Goal: Task Accomplishment & Management: Use online tool/utility

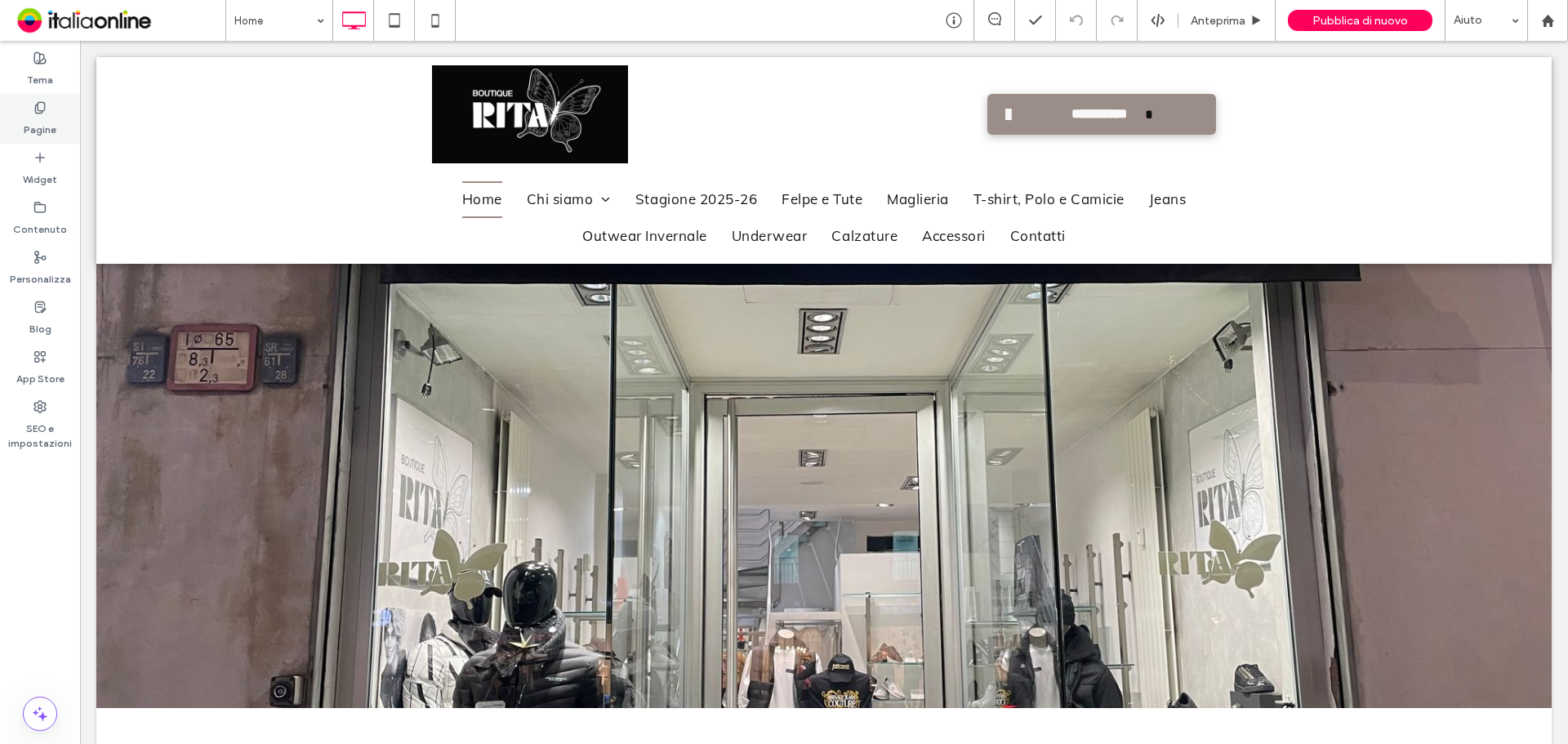
click at [22, 120] on div "Pagine" at bounding box center [40, 118] width 80 height 50
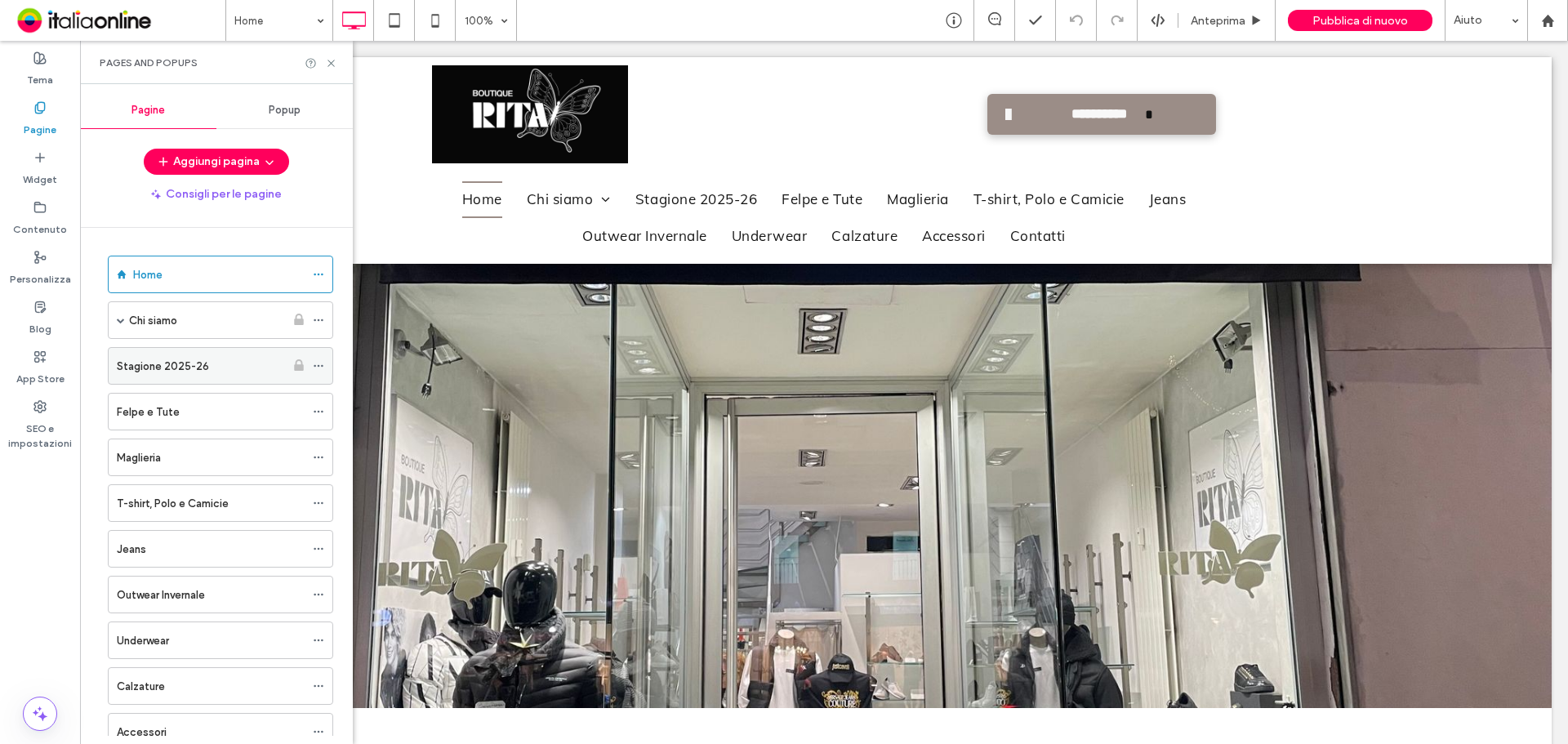
click at [183, 370] on label "Stagione 2025-26" at bounding box center [163, 366] width 93 height 29
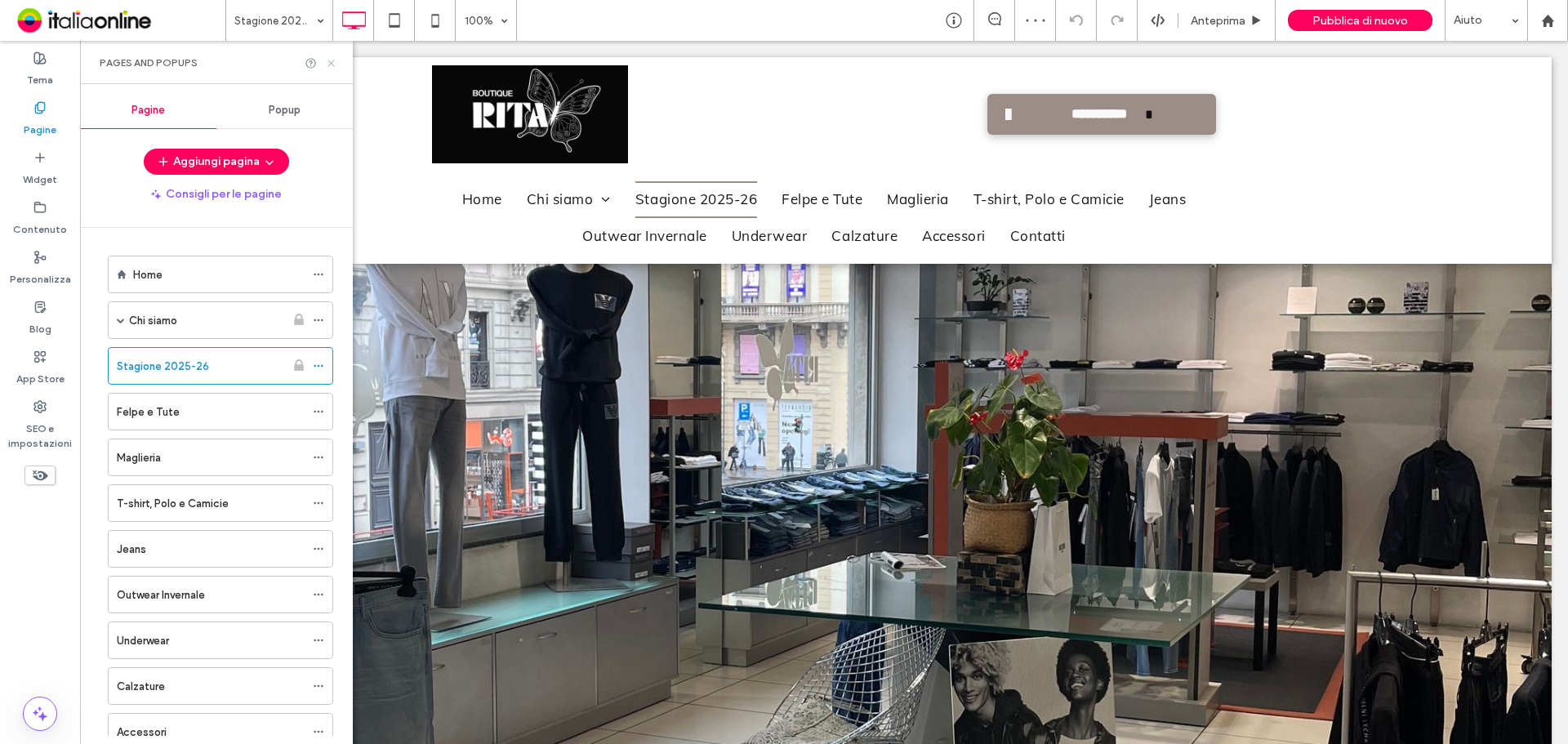
click at [333, 66] on use at bounding box center [330, 63] width 7 height 7
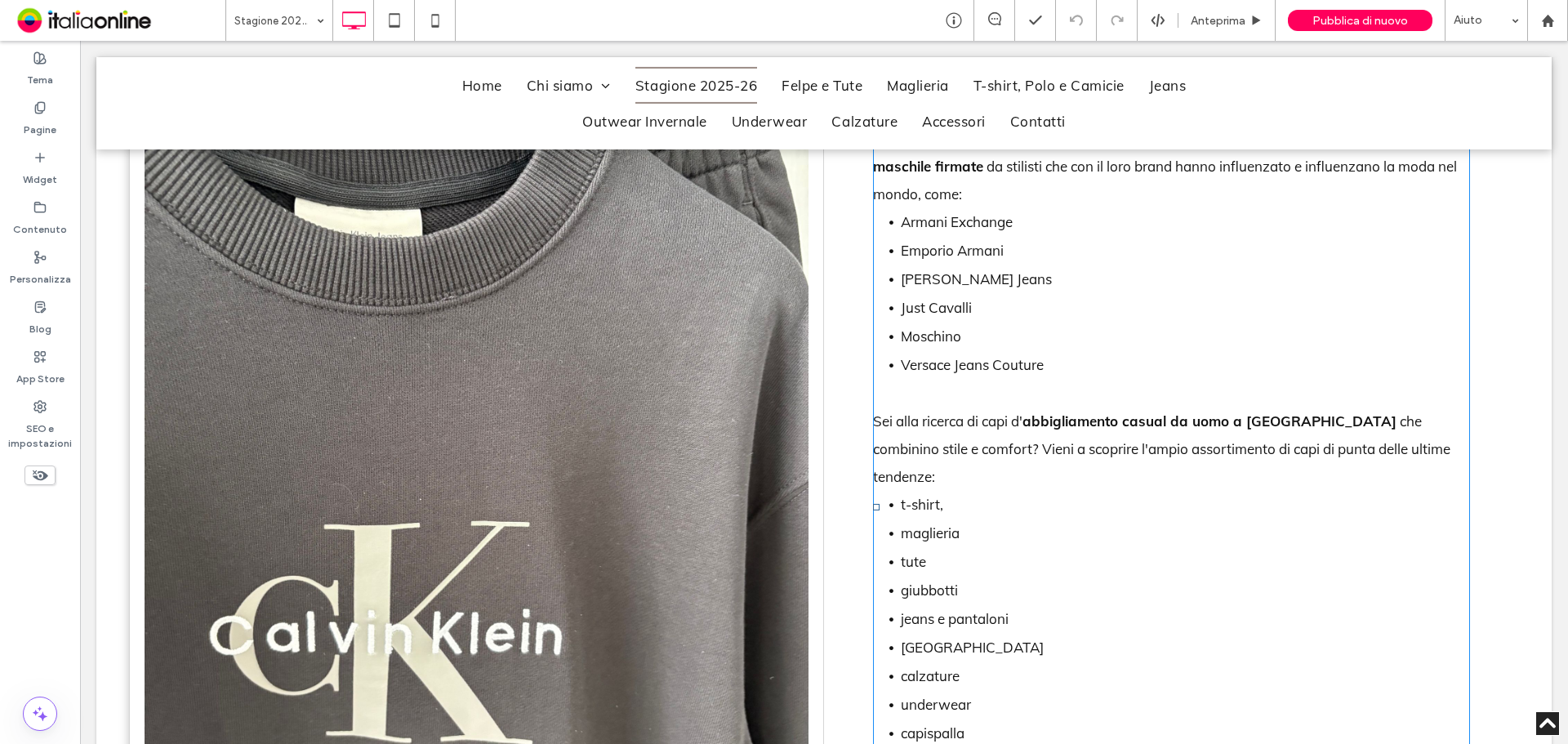
scroll to position [1226, 0]
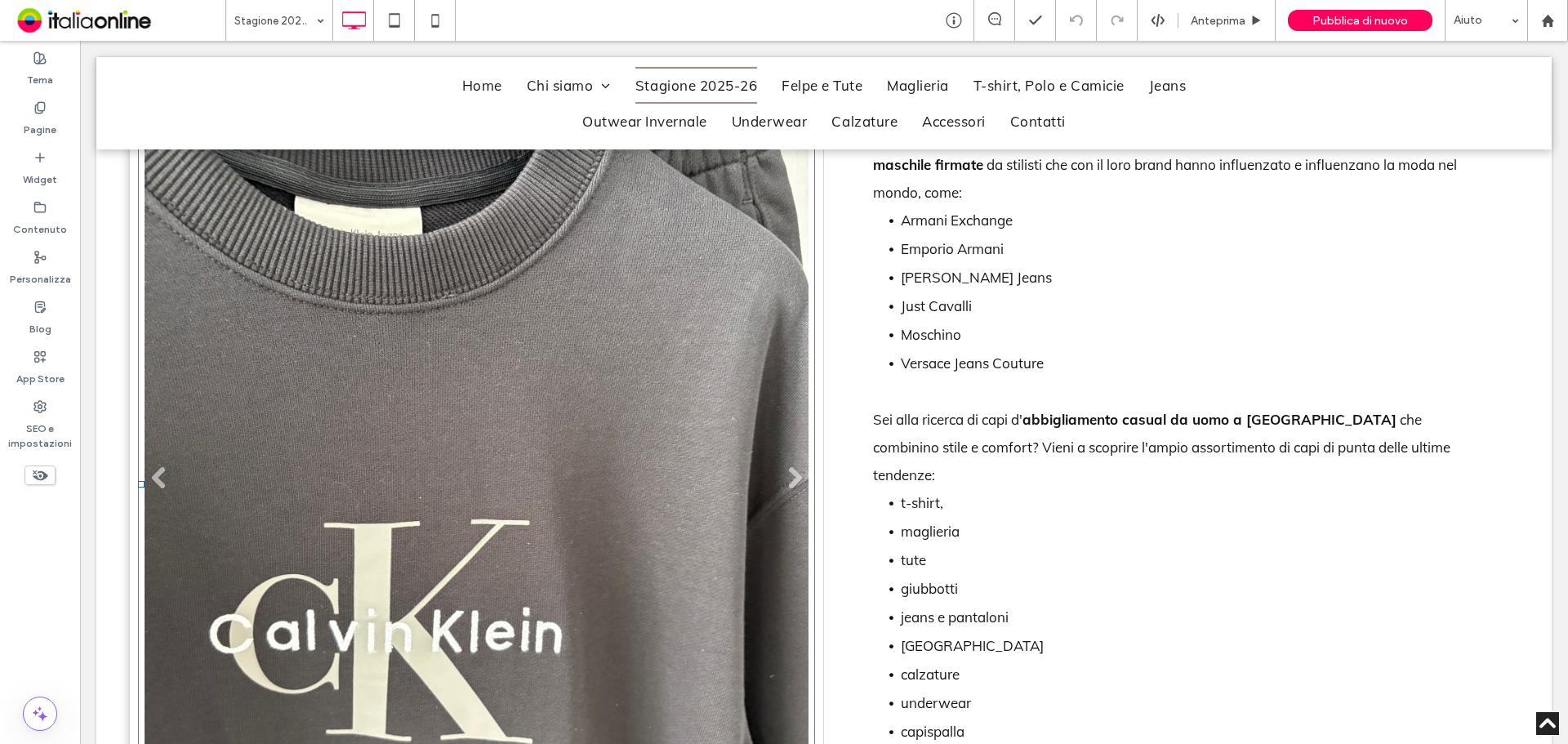
click at [486, 415] on li "Titolo diapositiva Scrivi qui la tua didascalia [GEOGRAPHIC_DATA]" at bounding box center [477, 485] width 677 height 885
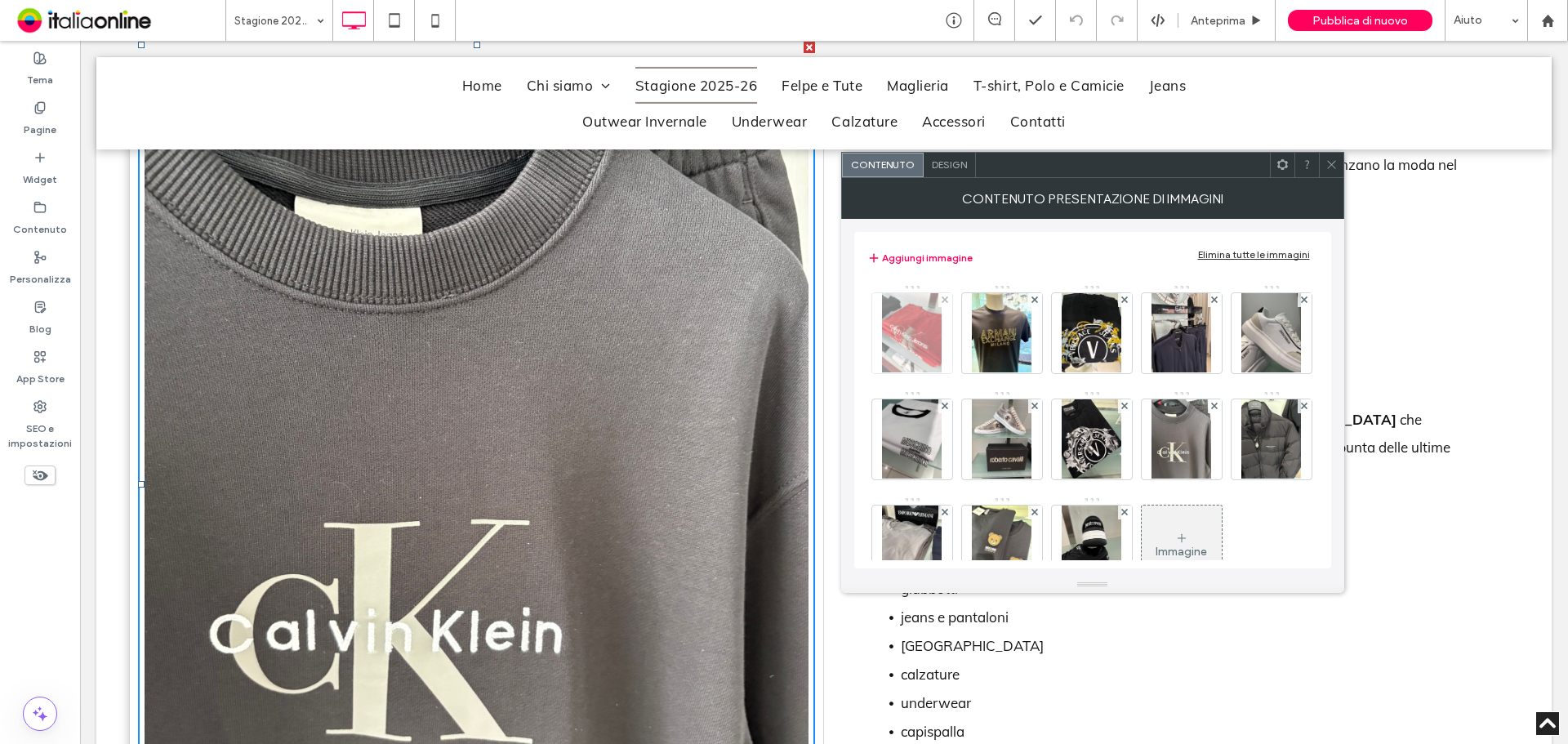
drag, startPoint x: 889, startPoint y: 357, endPoint x: 914, endPoint y: 357, distance: 25.0
click at [889, 357] on img at bounding box center [912, 333] width 61 height 80
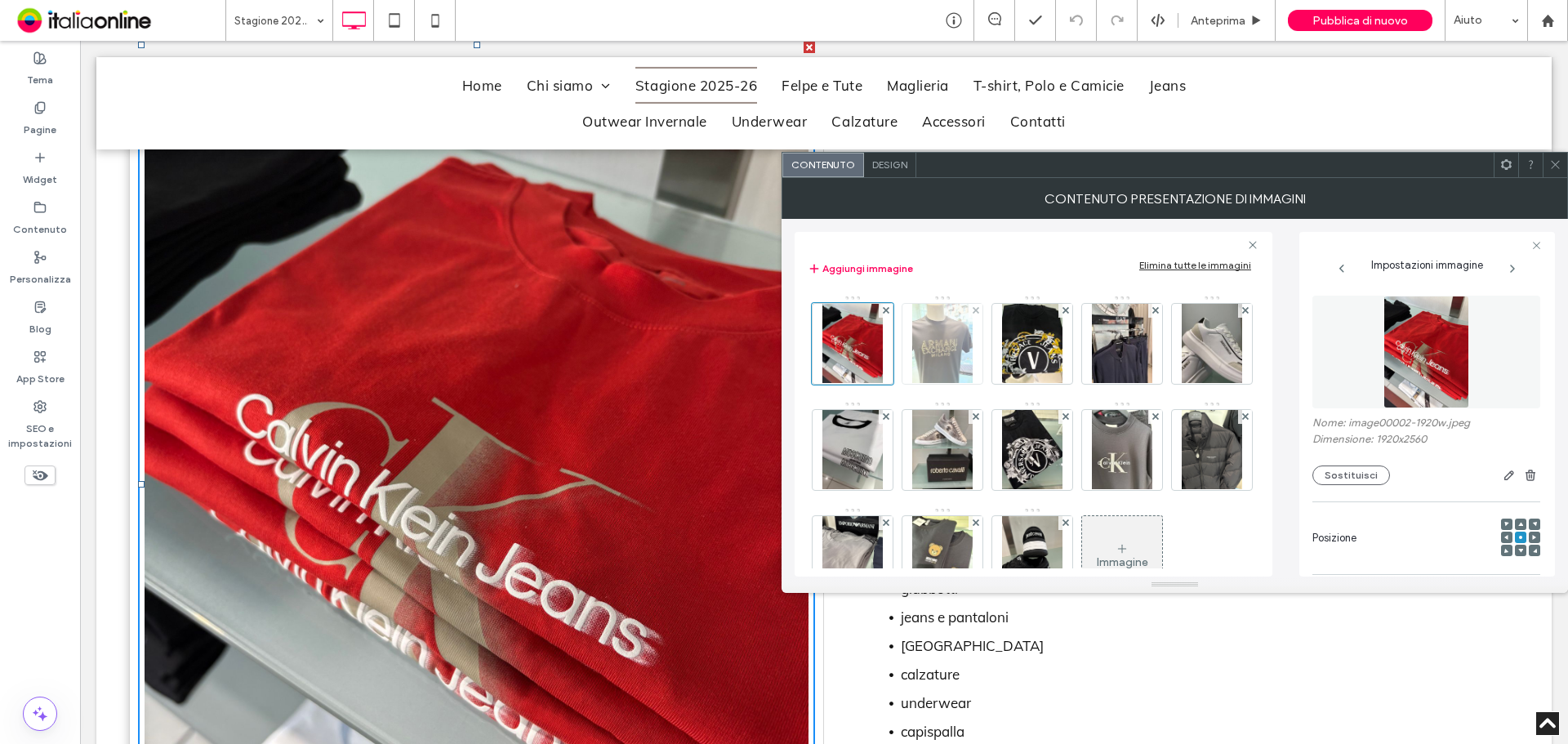
click at [960, 357] on img at bounding box center [942, 344] width 61 height 80
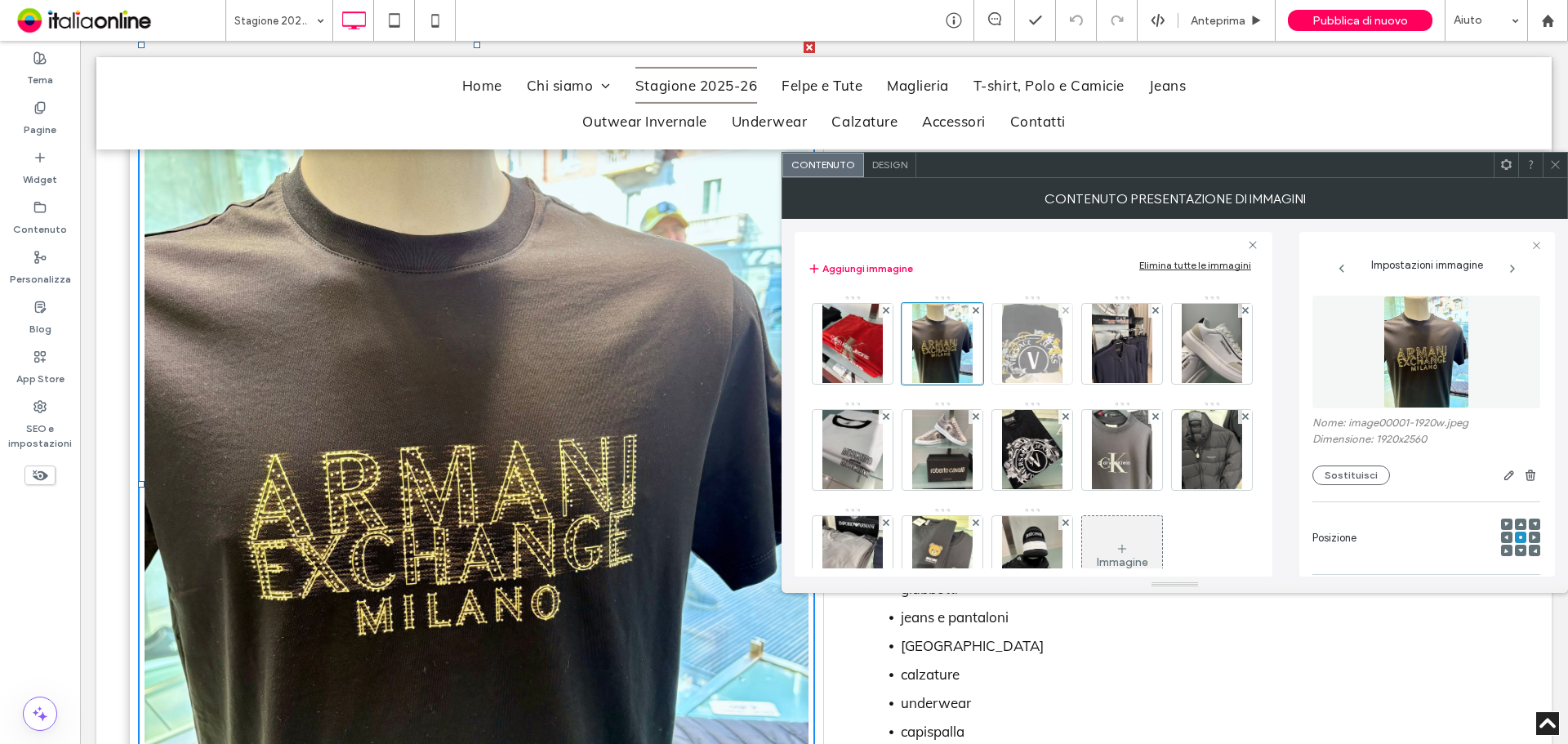
click at [996, 351] on div at bounding box center [1033, 344] width 80 height 80
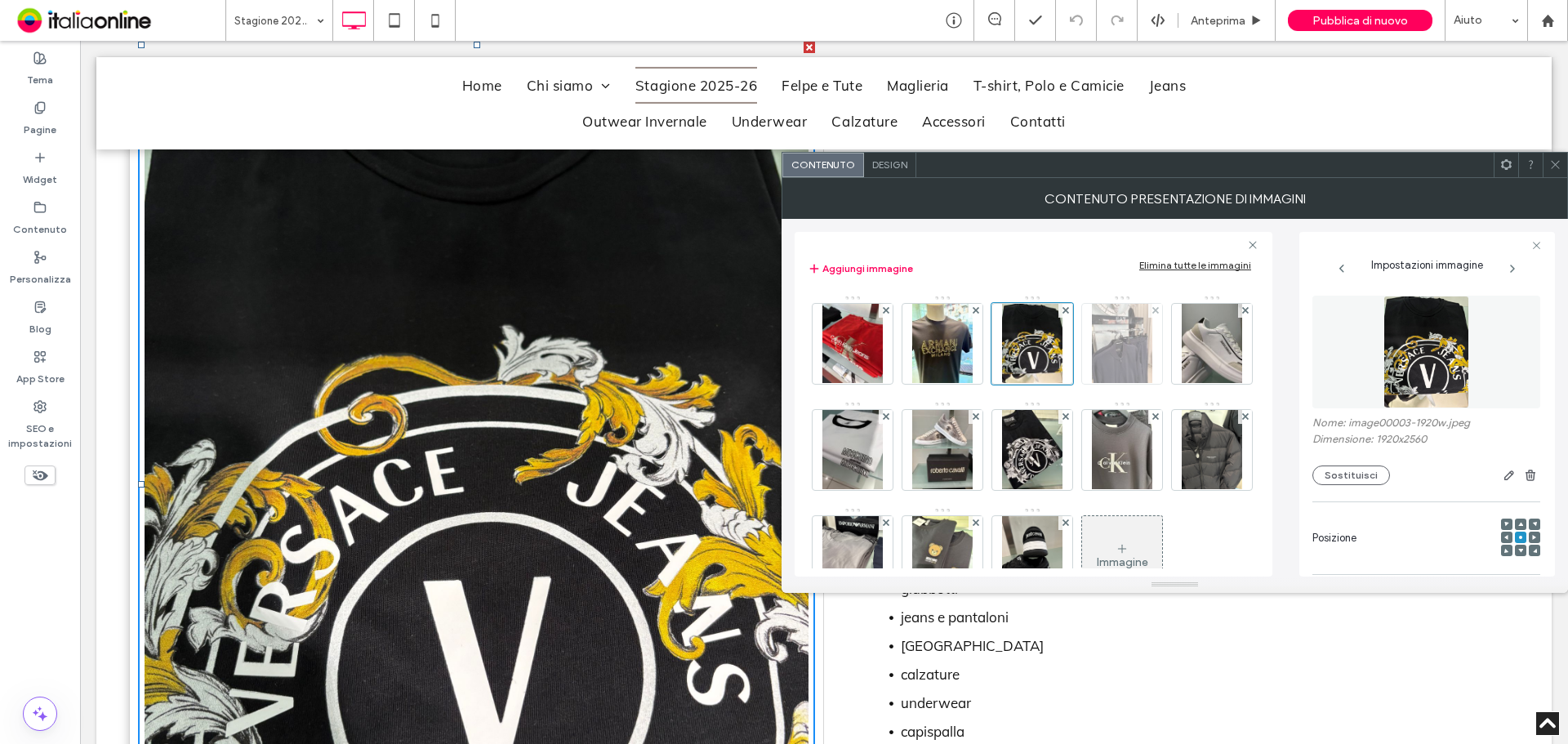
click at [1123, 354] on img at bounding box center [1122, 344] width 61 height 80
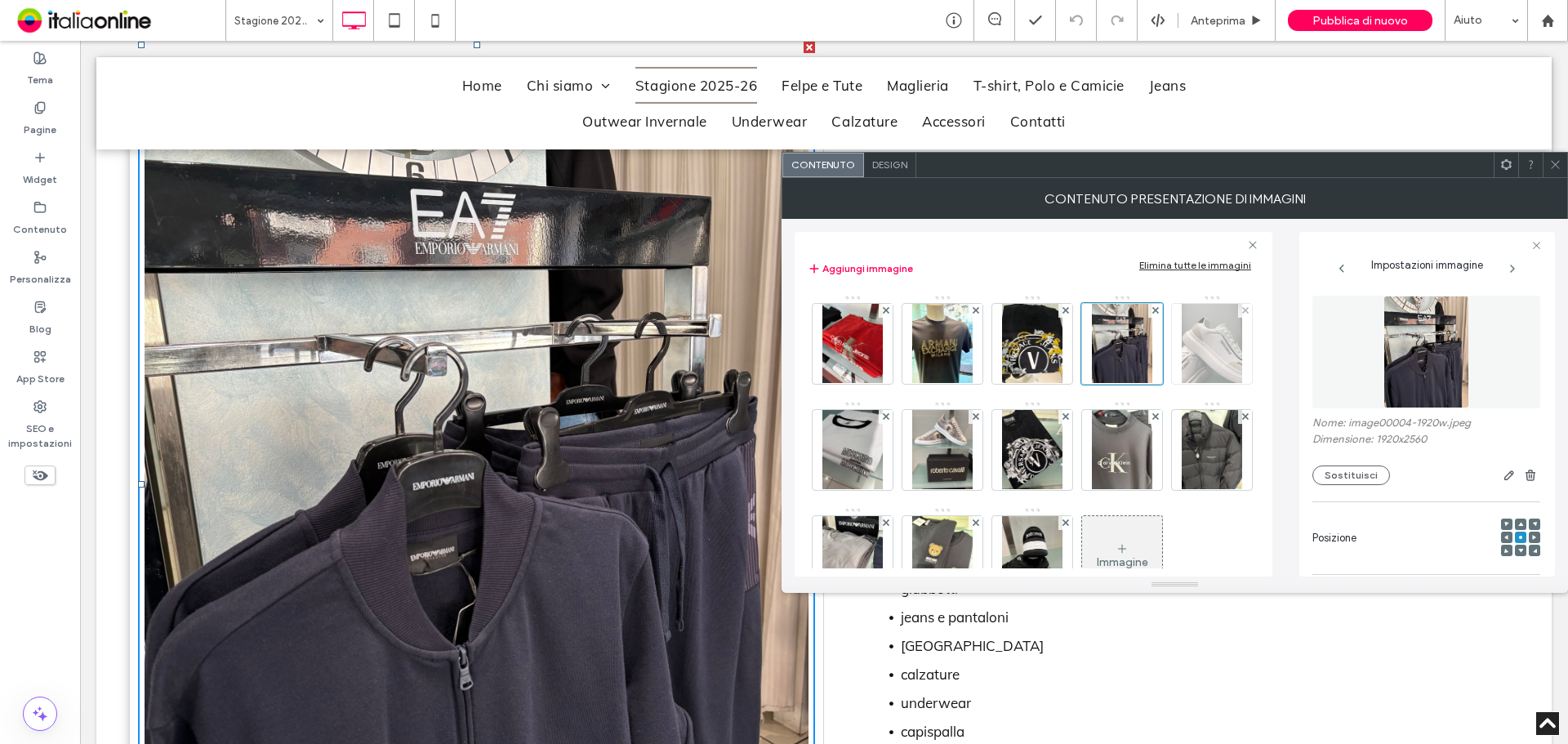
click at [1182, 384] on img at bounding box center [1212, 344] width 61 height 80
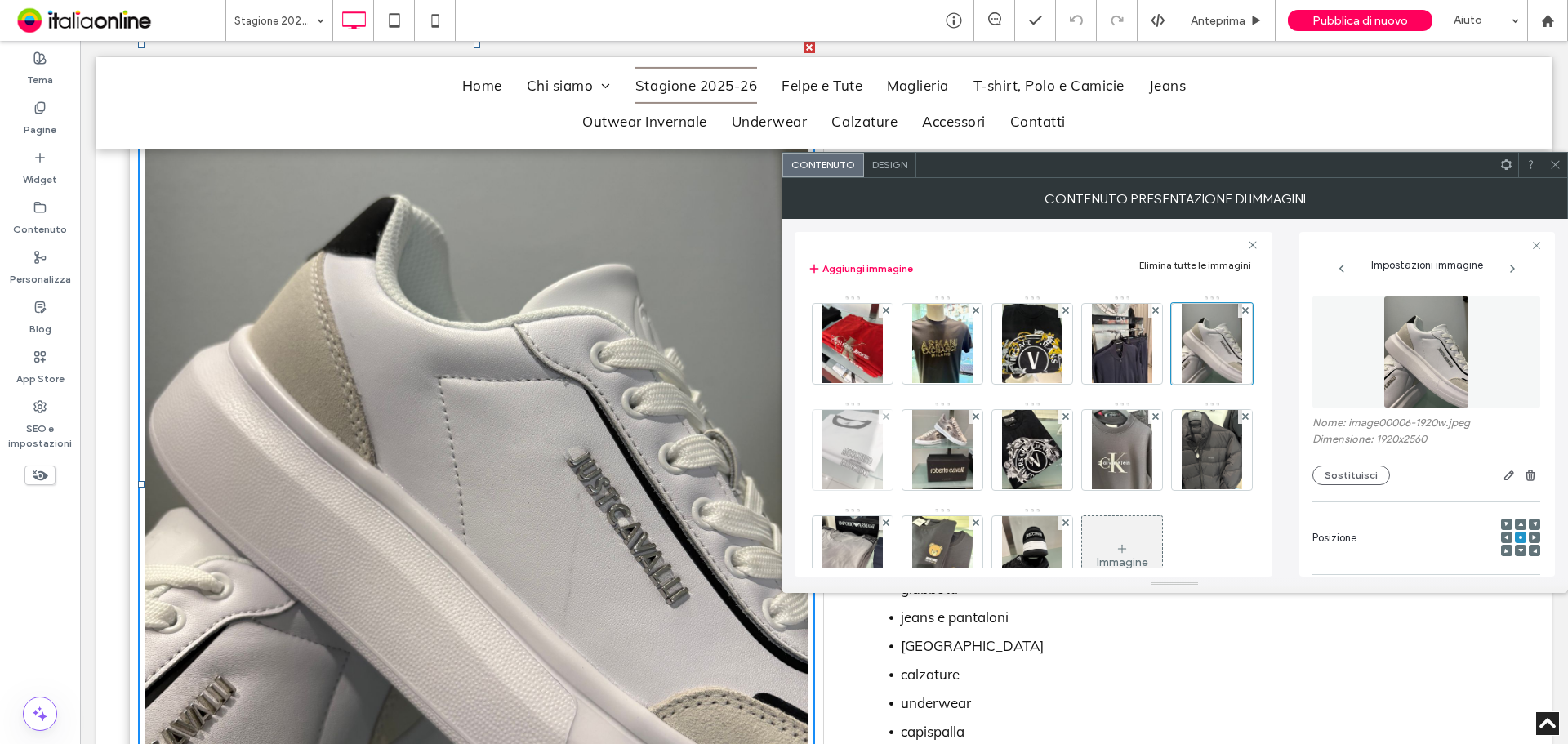
click at [883, 454] on img at bounding box center [852, 450] width 61 height 80
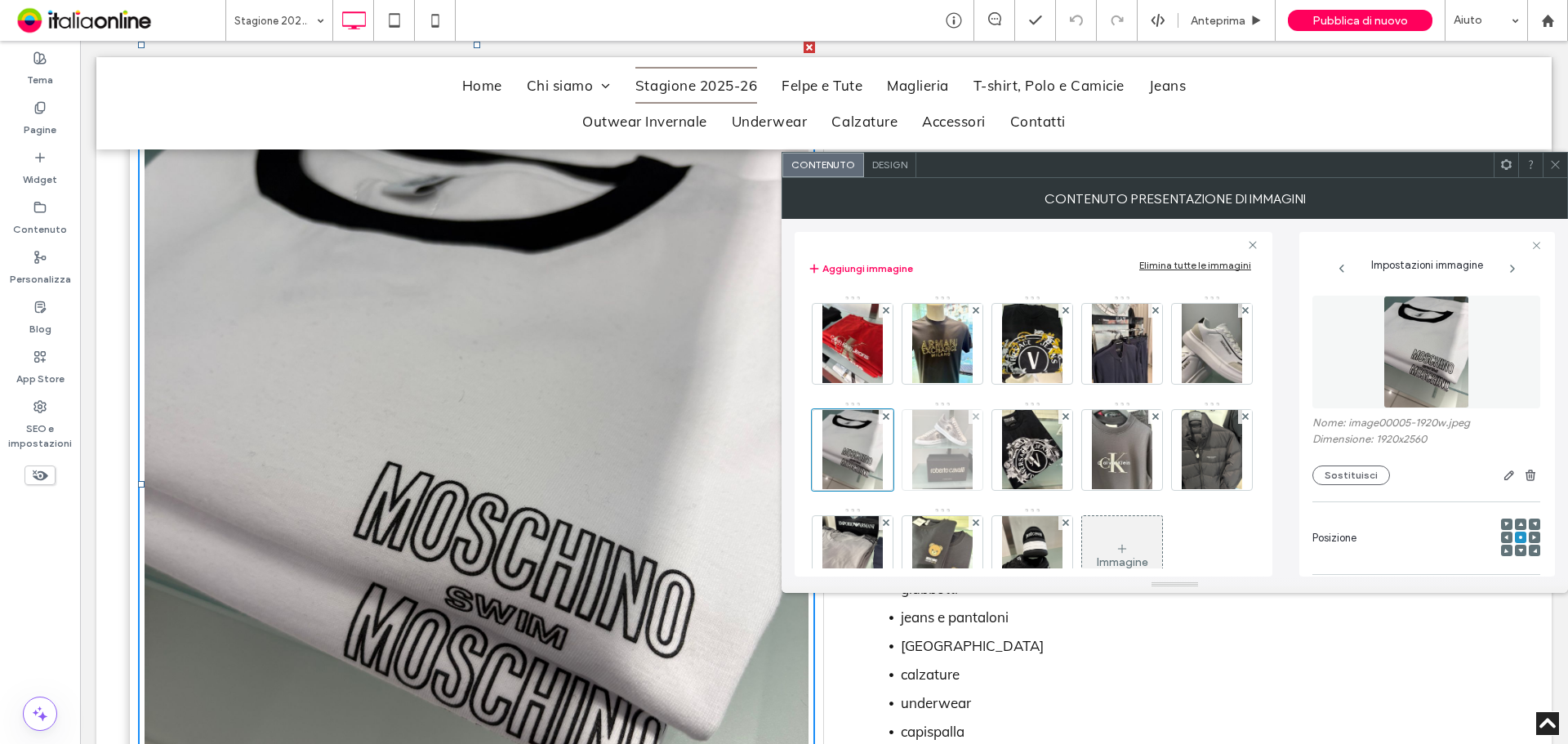
click at [973, 452] on img at bounding box center [942, 450] width 61 height 80
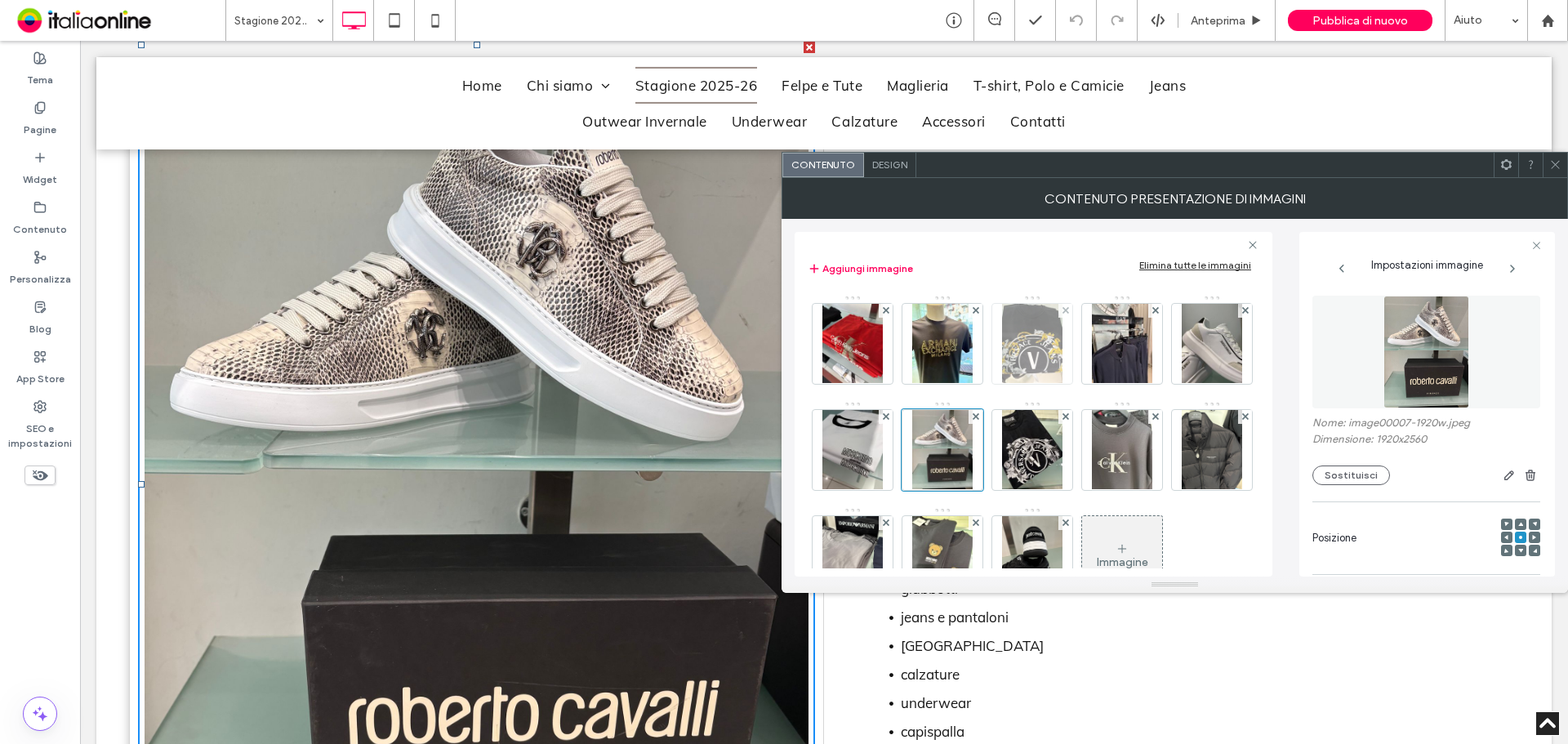
click at [1035, 345] on img at bounding box center [1032, 344] width 61 height 80
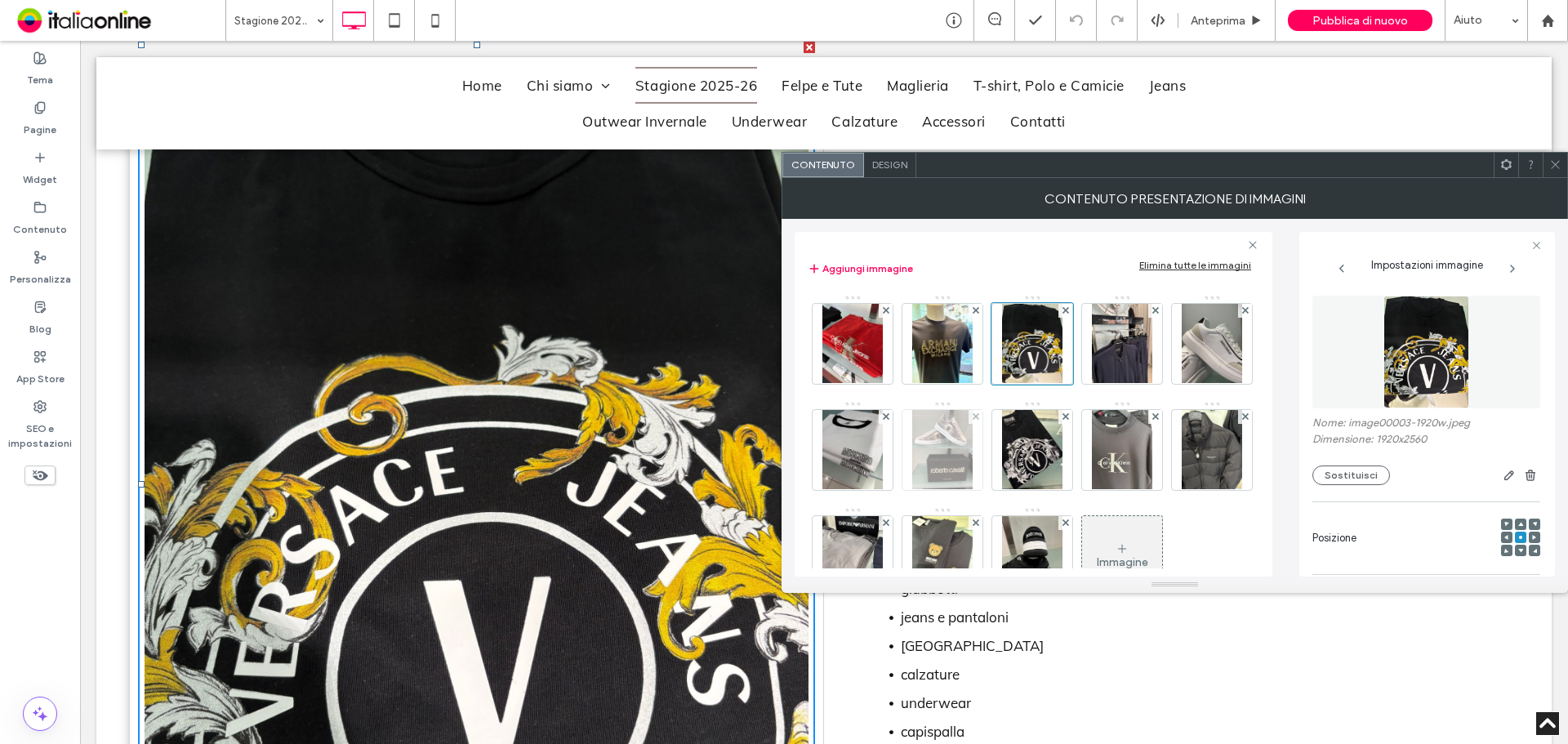
click at [973, 438] on img at bounding box center [942, 450] width 61 height 80
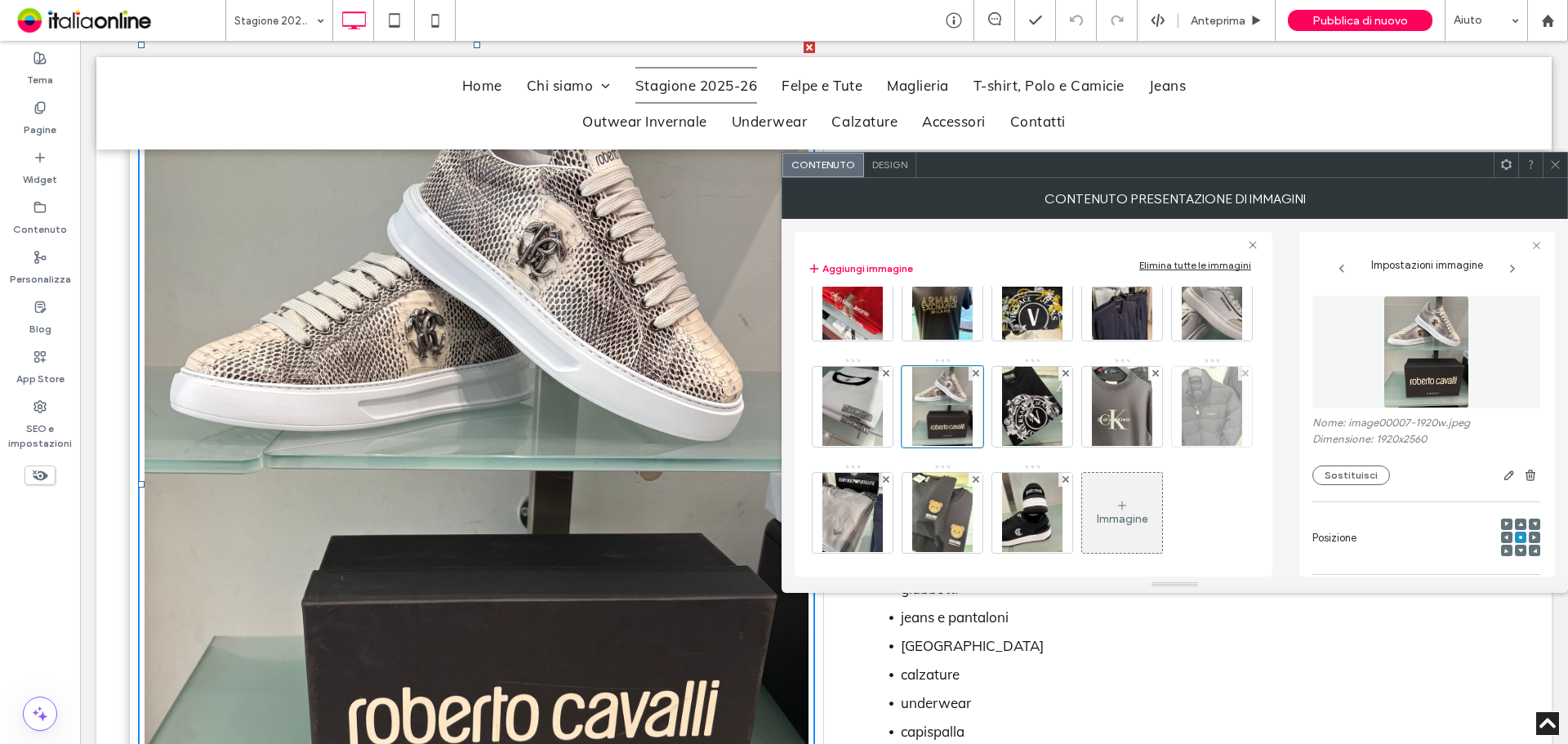
scroll to position [0, 0]
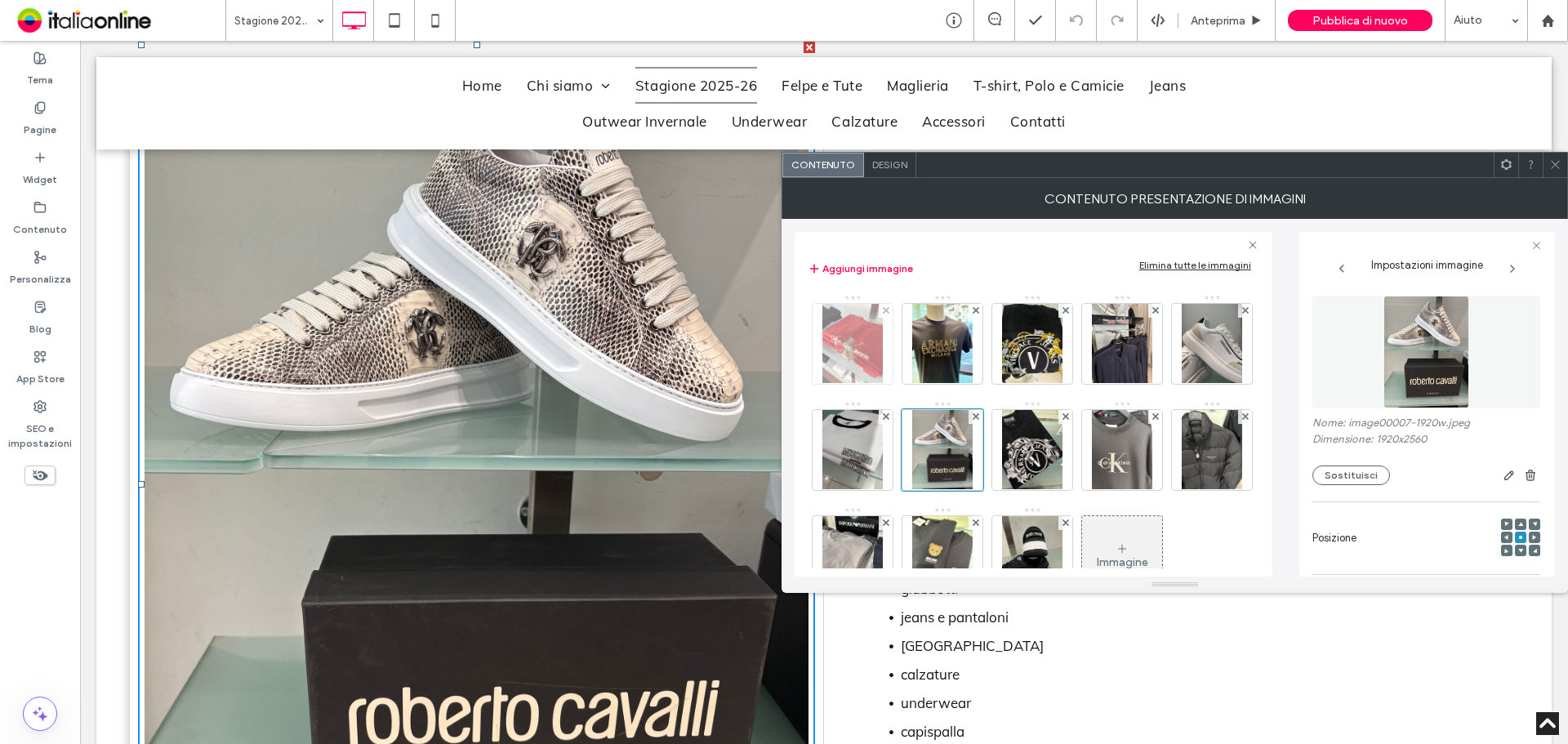
click at [850, 338] on img at bounding box center [852, 344] width 61 height 80
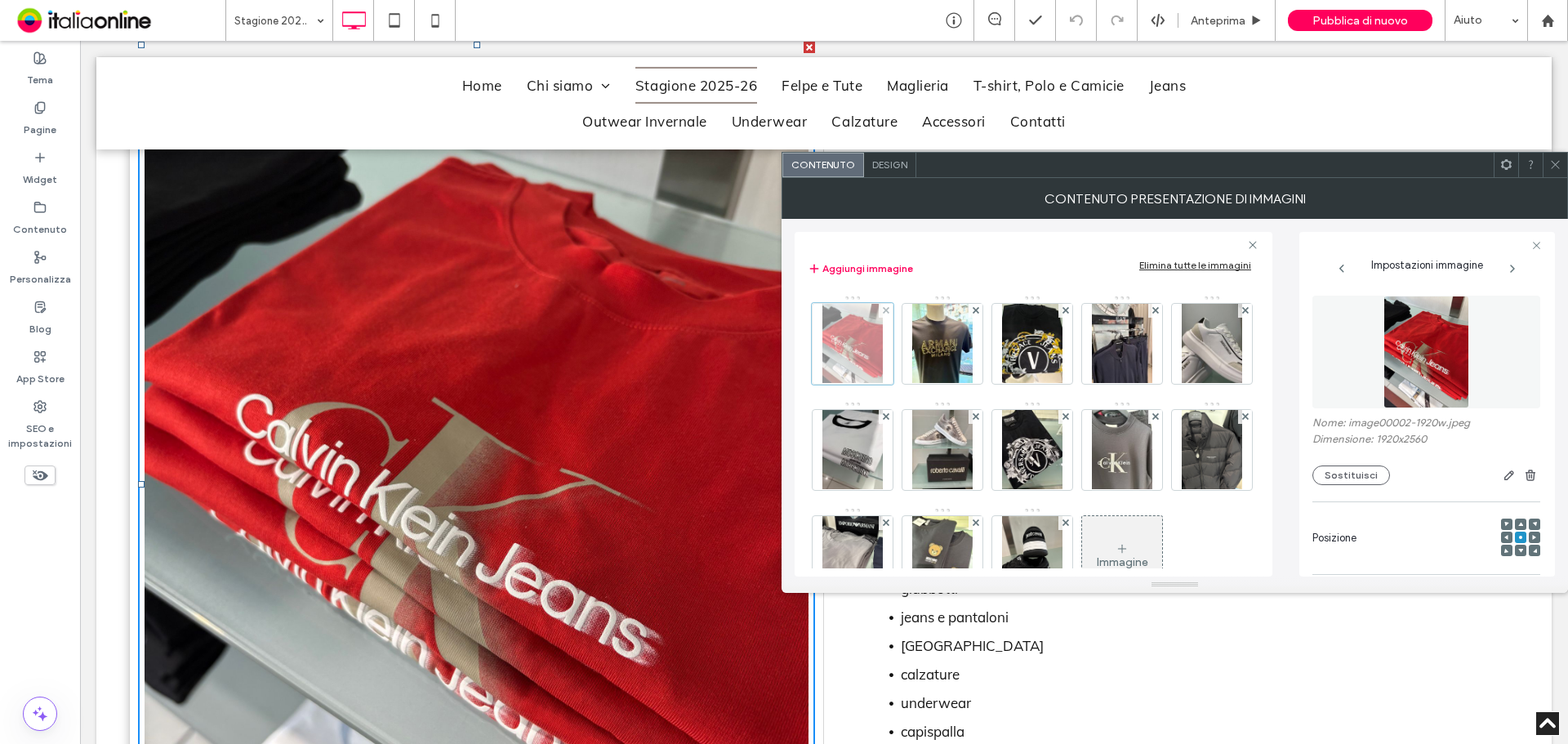
click at [879, 312] on div at bounding box center [885, 311] width 14 height 14
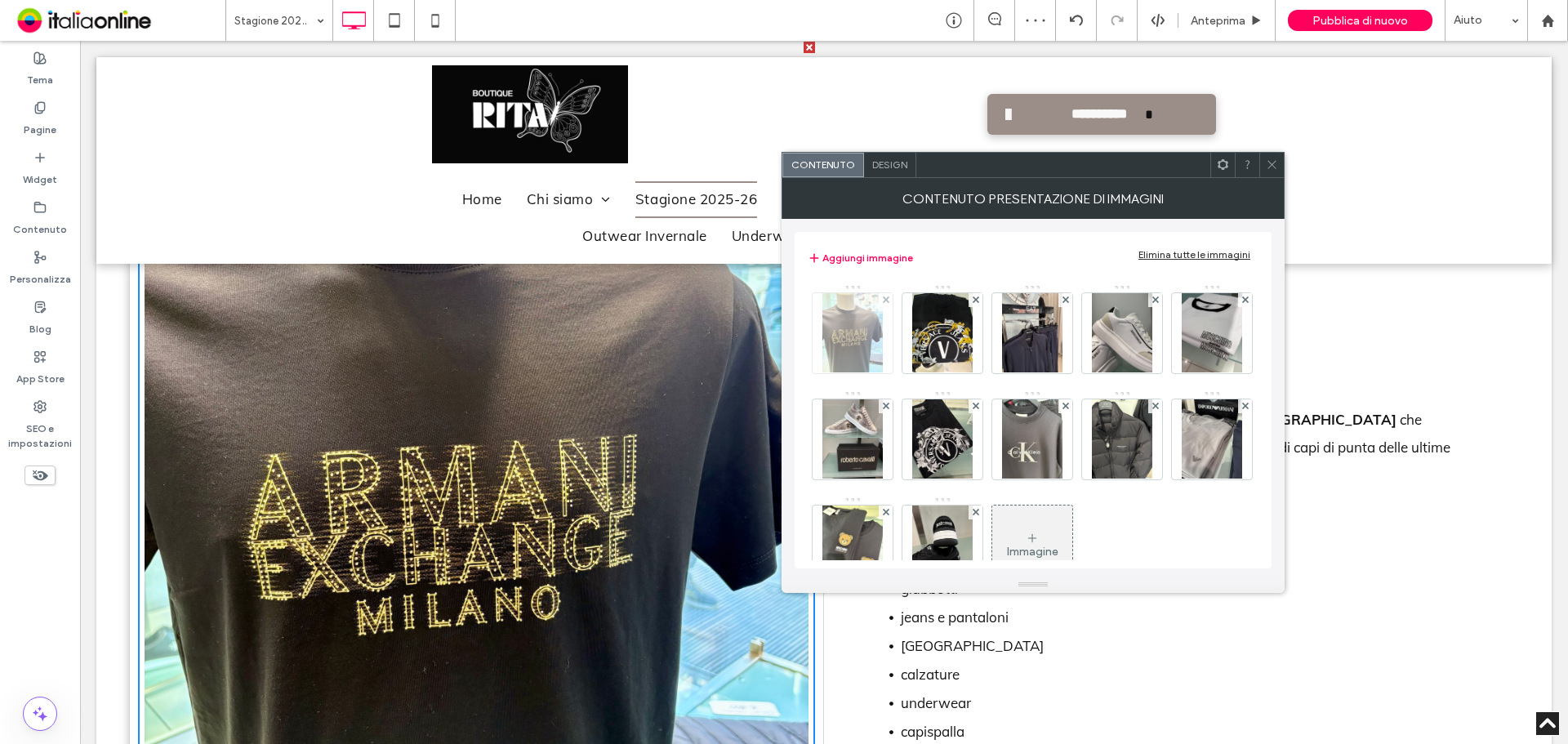
click at [879, 302] on div at bounding box center [885, 299] width 14 height 14
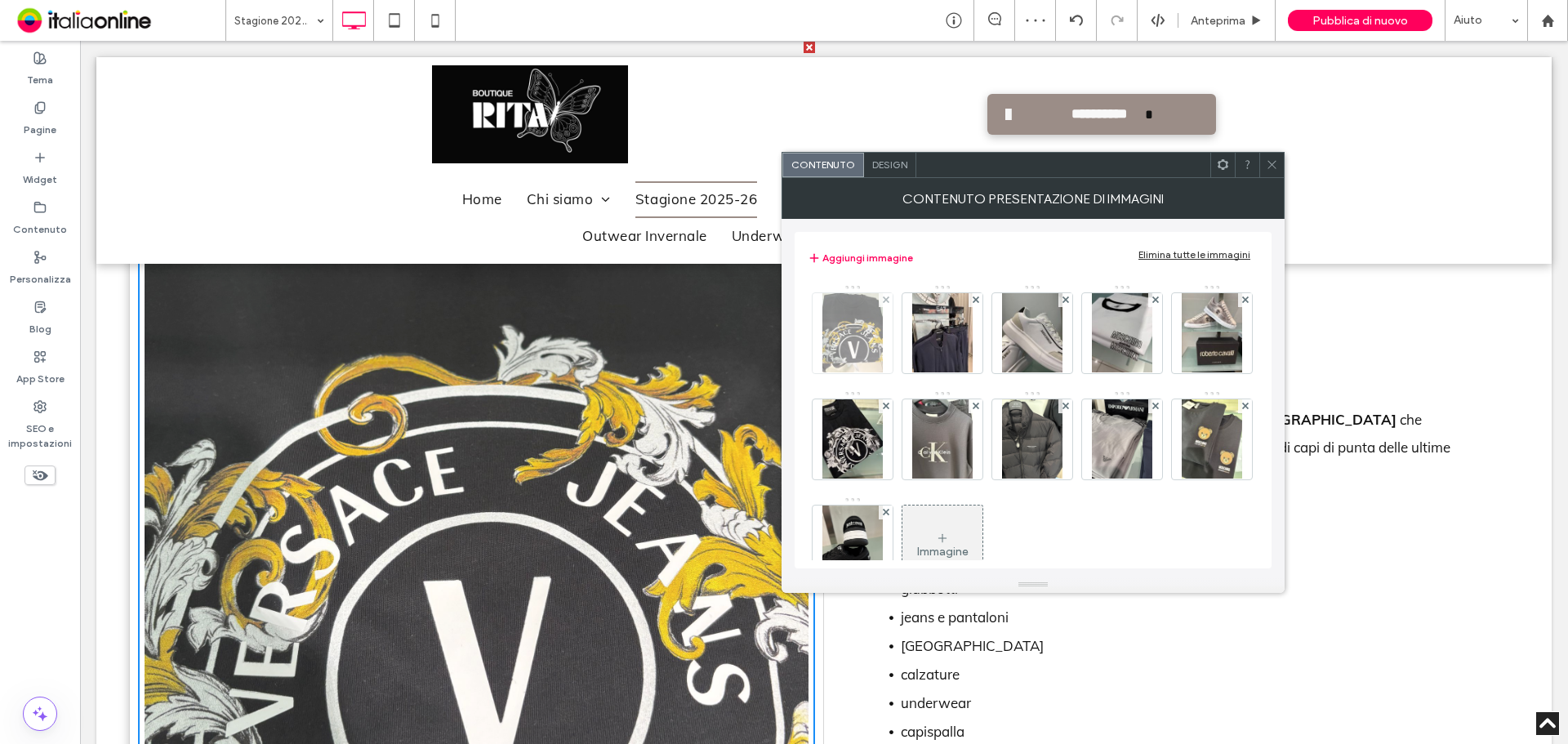
click at [879, 302] on div at bounding box center [885, 299] width 14 height 14
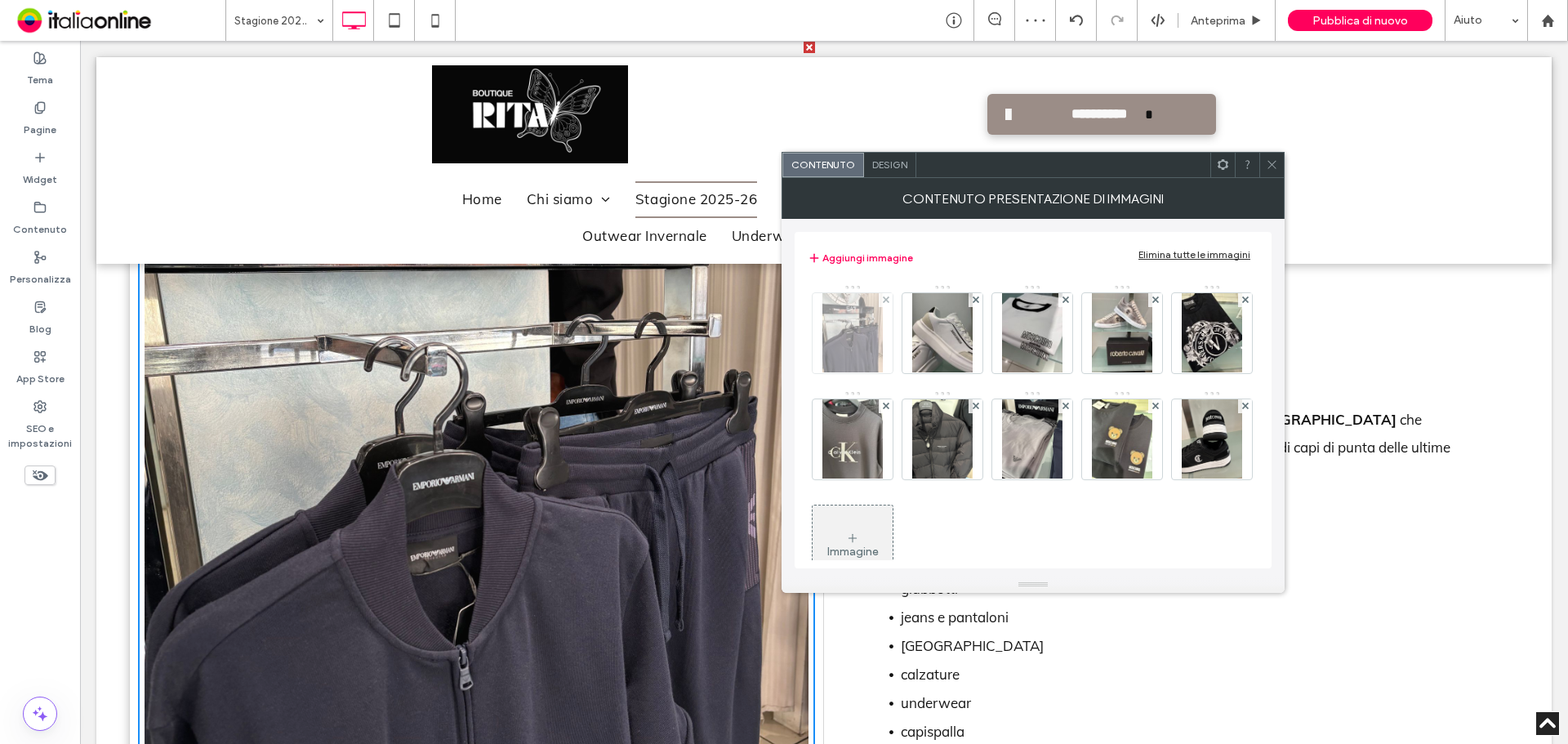
click at [879, 302] on div at bounding box center [885, 299] width 14 height 14
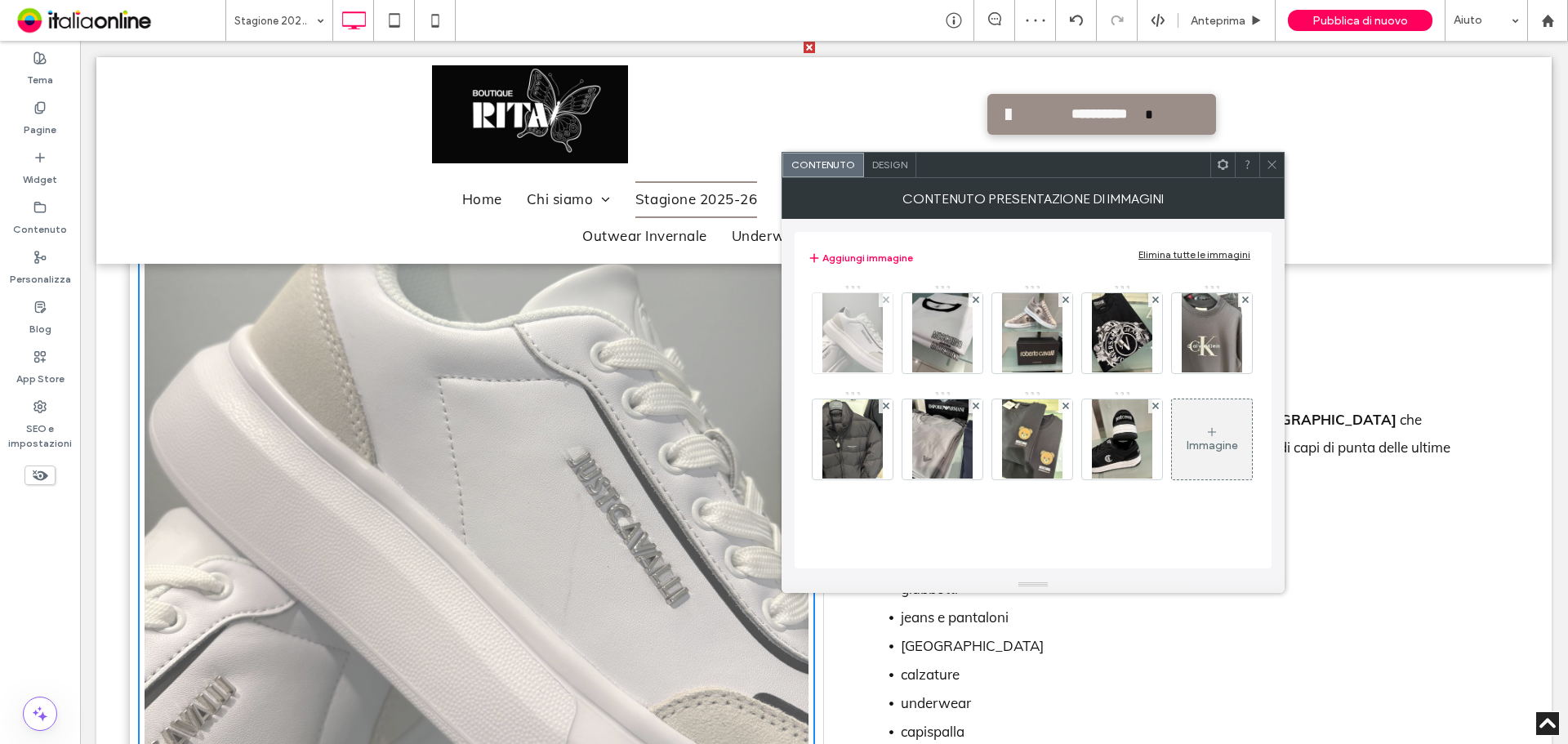
click at [879, 302] on div at bounding box center [885, 299] width 14 height 14
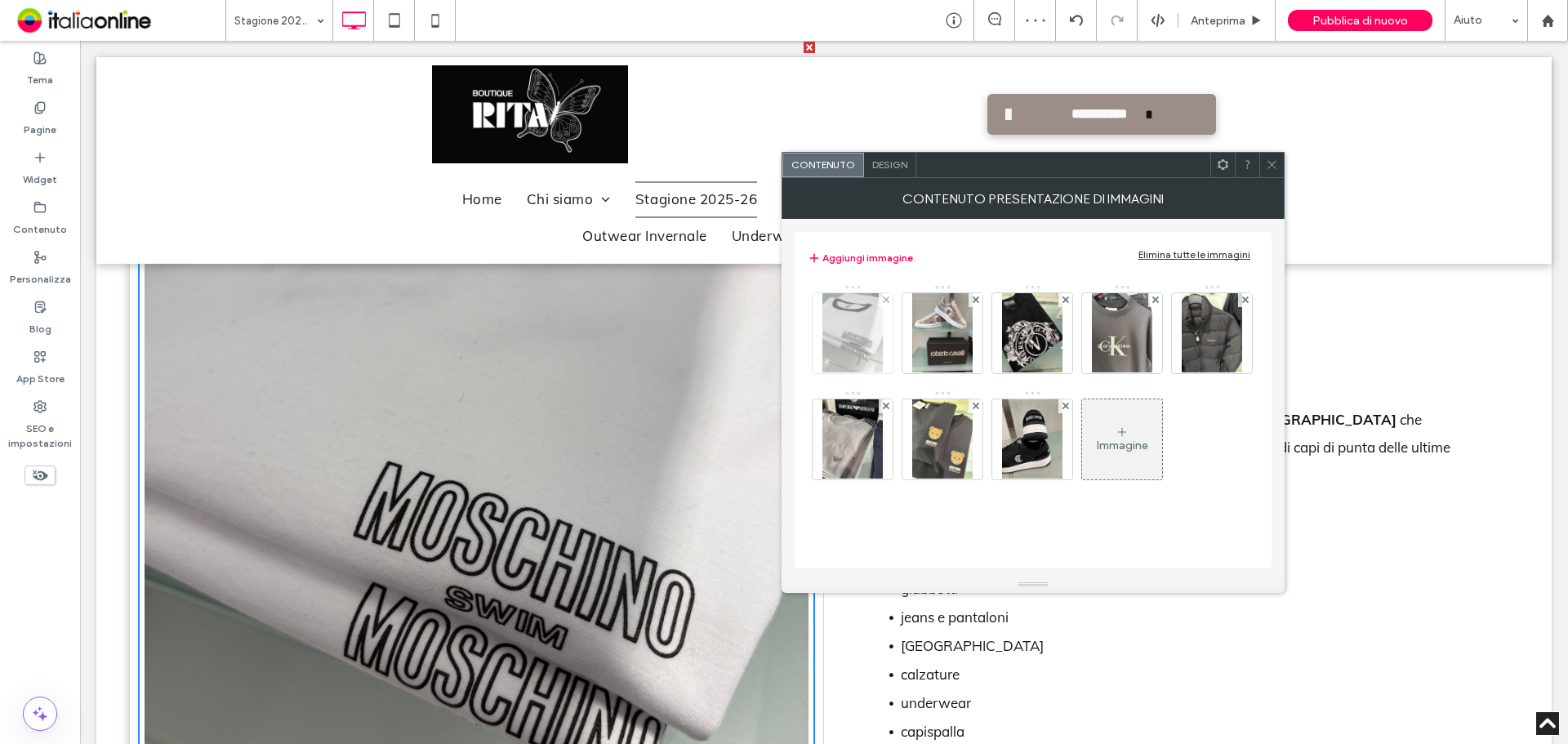
click at [879, 302] on div at bounding box center [885, 299] width 14 height 14
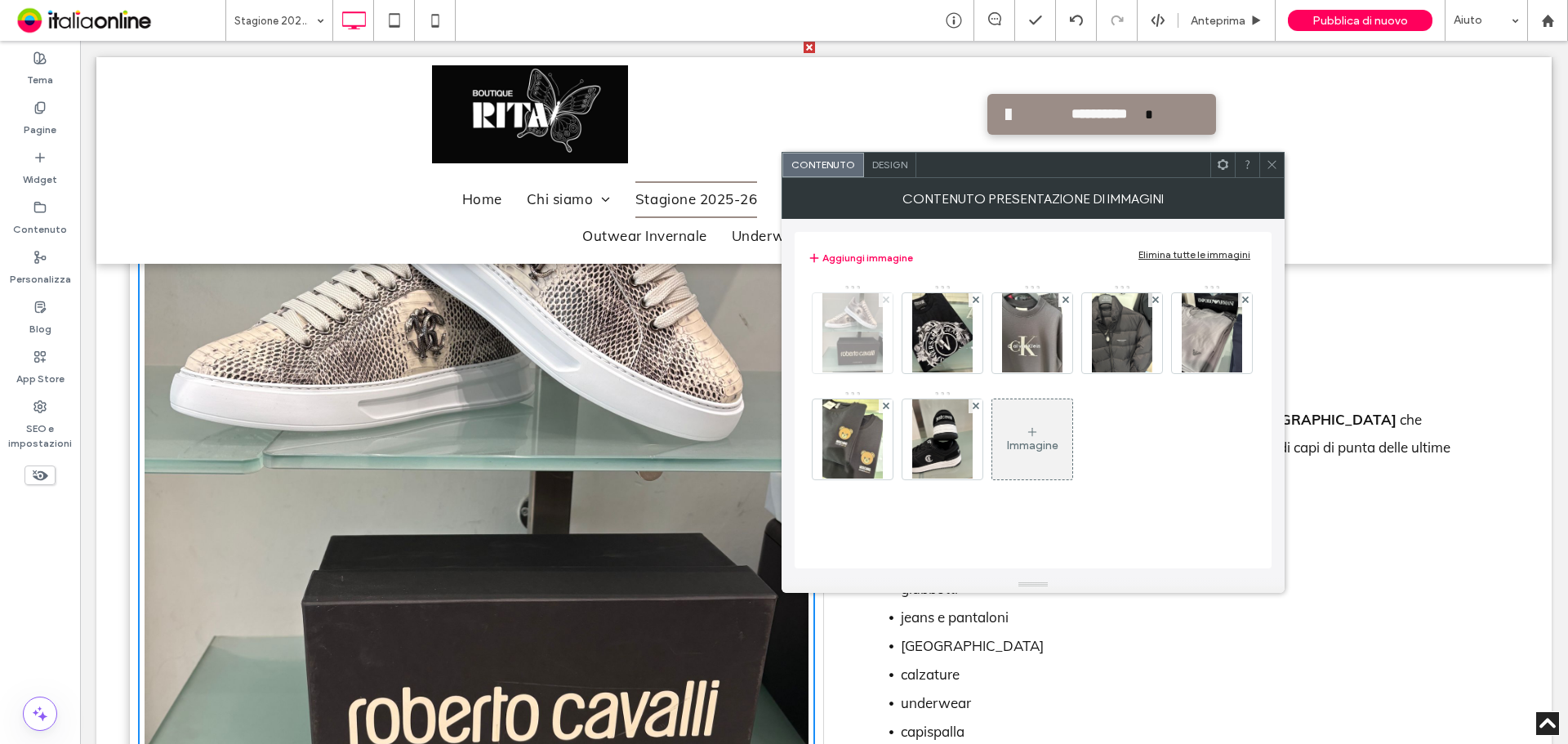
click at [884, 300] on icon at bounding box center [886, 299] width 7 height 7
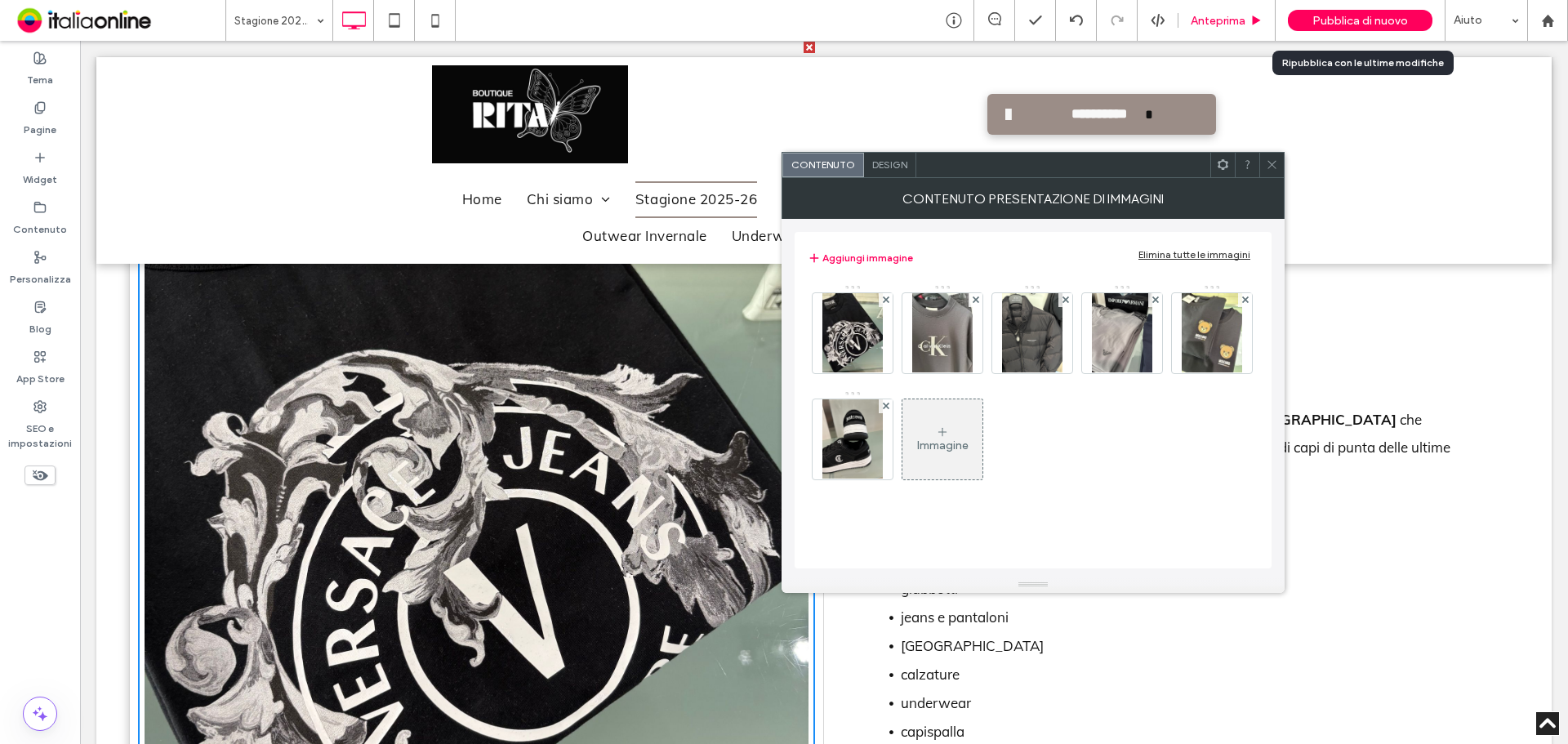
drag, startPoint x: 1351, startPoint y: 22, endPoint x: 1270, endPoint y: 23, distance: 81.0
click at [1351, 22] on span "Pubblica di nuovo" at bounding box center [1360, 21] width 95 height 14
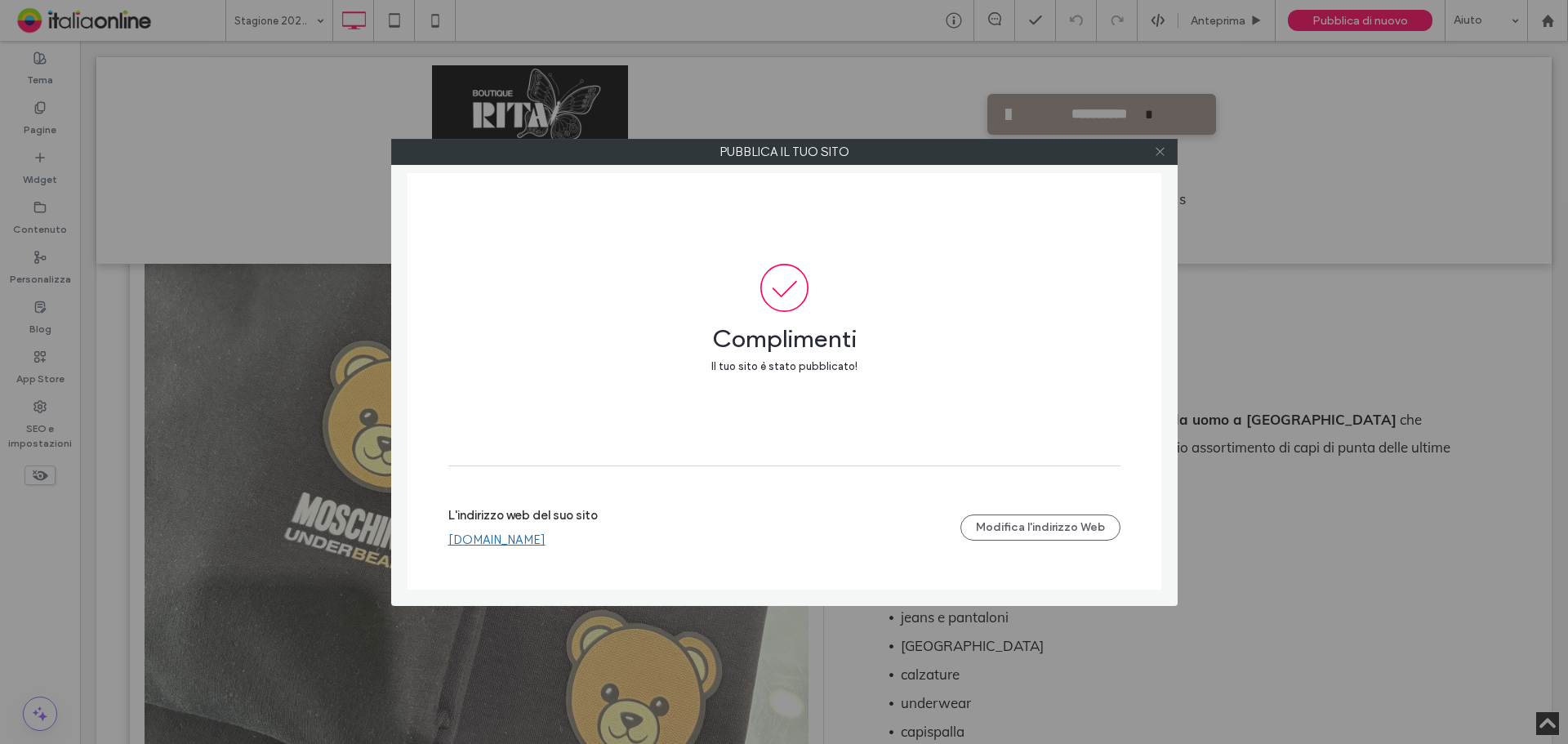
click at [1164, 153] on icon at bounding box center [1160, 151] width 12 height 12
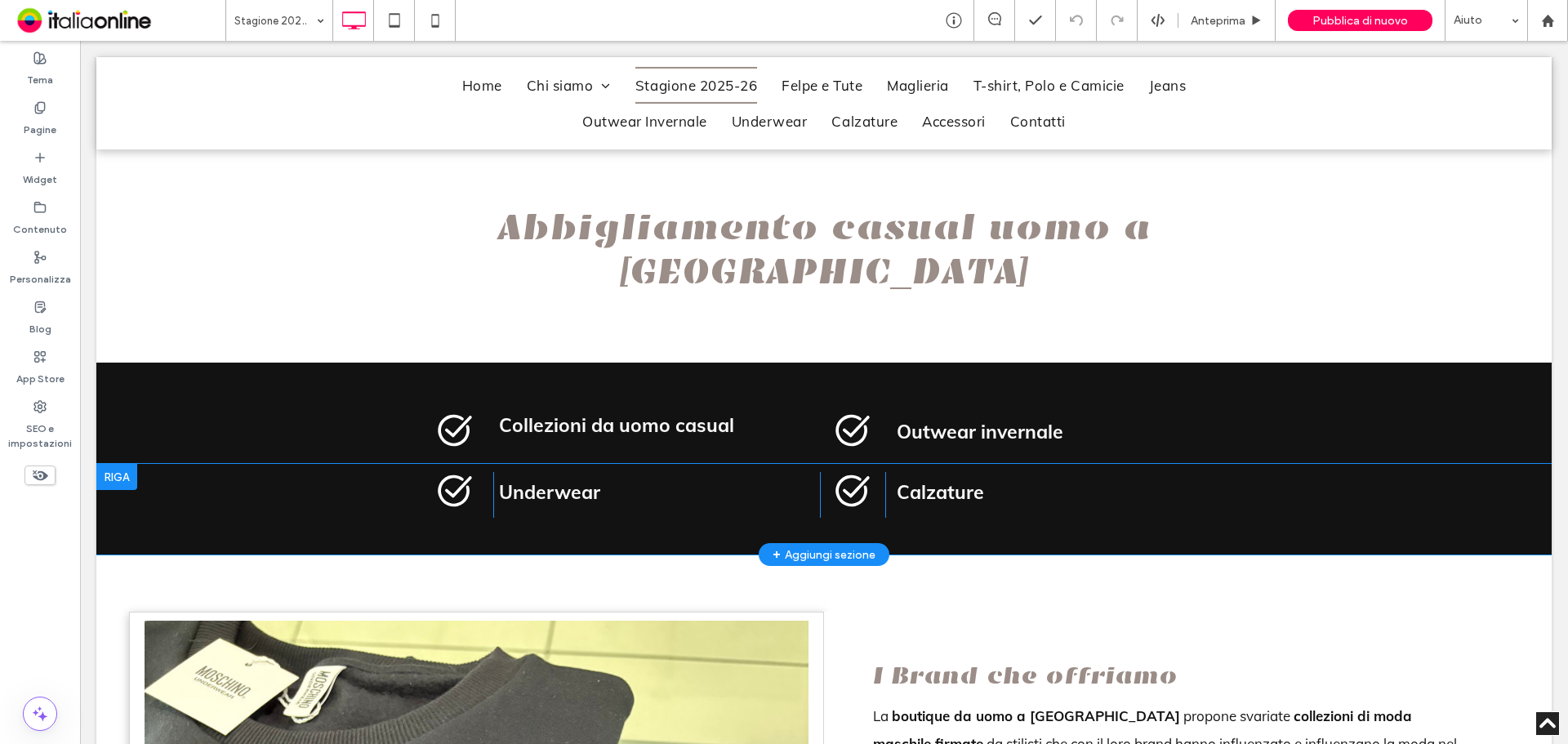
scroll to position [817, 0]
